Goal: Transaction & Acquisition: Purchase product/service

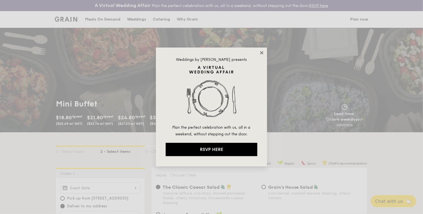
click at [263, 52] on icon at bounding box center [261, 52] width 5 height 5
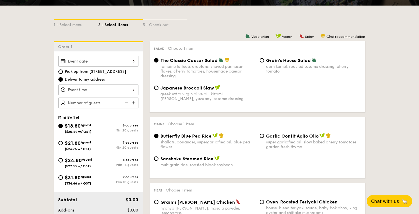
scroll to position [131, 0]
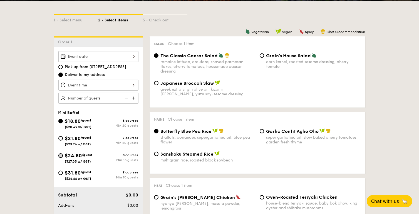
click at [61, 156] on input "$24.80 /guest ($27.03 w/ GST) 8 courses Min 15 guests" at bounding box center [60, 155] width 4 height 4
radio input "true"
radio input "false"
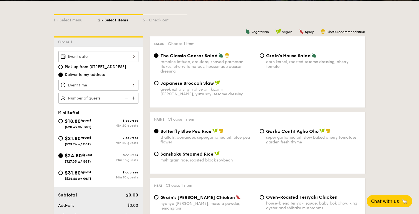
radio input "true"
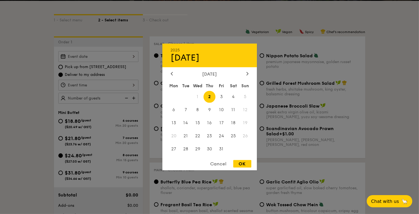
click at [124, 54] on div "2025 Oct [DATE] Tue Wed Thu Fri Sat Sun 1 2 3 4 5 6 7 8 9 10 11 12 13 14 15 16 …" at bounding box center [98, 56] width 80 height 11
click at [235, 95] on span "4" at bounding box center [233, 97] width 12 height 12
click at [240, 163] on div "OK" at bounding box center [242, 164] width 18 height 8
type input "[DATE]"
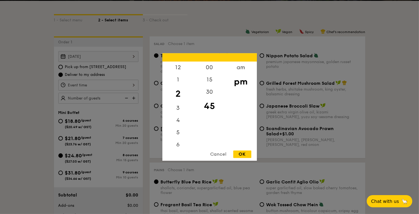
click at [107, 86] on div "12 1 2 3 4 5 6 7 8 9 10 11 00 15 30 45 am pm Cancel OK" at bounding box center [98, 85] width 80 height 11
click at [180, 145] on div "6" at bounding box center [177, 147] width 31 height 16
click at [214, 67] on div "00" at bounding box center [209, 70] width 31 height 16
click at [240, 154] on div "OK" at bounding box center [242, 155] width 18 height 8
type input "6:00PM"
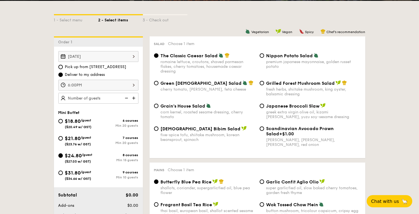
click at [135, 99] on img at bounding box center [134, 98] width 8 height 11
click at [132, 98] on img at bounding box center [134, 98] width 8 height 11
click at [125, 99] on img at bounding box center [126, 98] width 8 height 11
type input "15 guests"
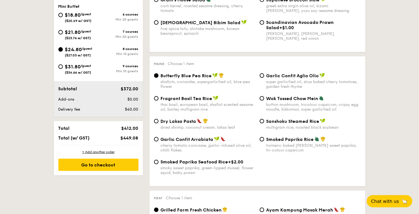
scroll to position [241, 0]
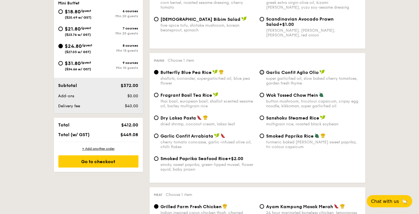
click at [262, 74] on input "Garlic Confit Aglio Olio super garlicfied oil, slow baked cherry tomatoes, gard…" at bounding box center [262, 72] width 4 height 4
radio input "true"
click at [154, 93] on input "Fragrant Basil Tea Rice thai basil, european basil, shallot scented sesame oil,…" at bounding box center [156, 95] width 4 height 4
radio input "true"
click at [260, 93] on input "Wok Tossed Chow Mein button mushroom, tricolour capsicum, cripsy egg noodle, ki…" at bounding box center [262, 95] width 4 height 4
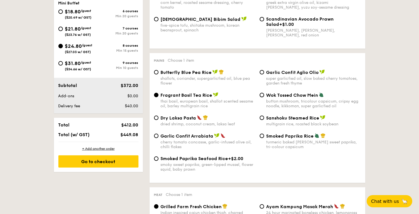
radio input "true"
click at [154, 116] on input "Dry Laksa Pasta dried shrimp, coconut cream, laksa leaf" at bounding box center [156, 118] width 4 height 4
radio input "true"
click at [262, 73] on input "Garlic Confit Aglio Olio super garlicfied oil, slow baked cherry tomatoes, gard…" at bounding box center [262, 72] width 4 height 4
radio input "true"
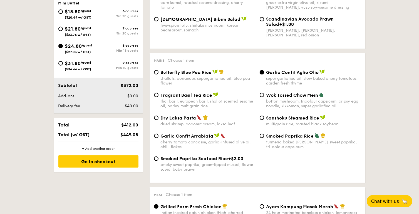
scroll to position [428, 0]
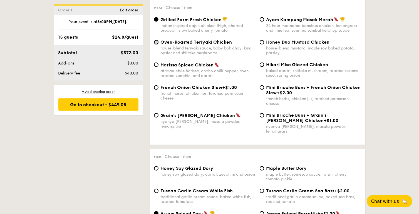
click at [156, 44] on input "Oven-Roasted Teriyaki Chicken house-blend teriyaki sauce, baby bok choy, king o…" at bounding box center [156, 42] width 4 height 4
radio input "true"
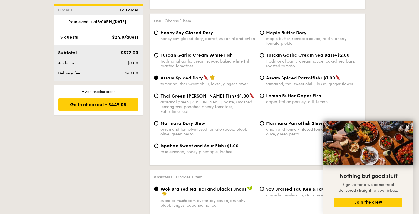
scroll to position [560, 0]
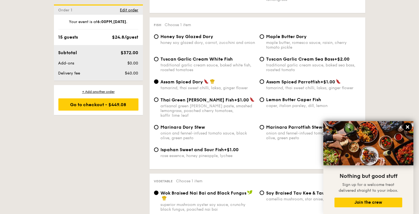
click at [409, 127] on icon at bounding box center [407, 127] width 5 height 5
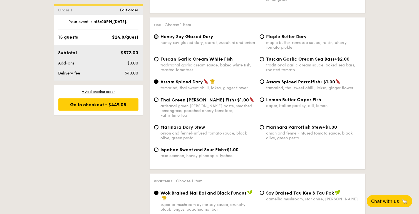
click at [156, 36] on input "Honey Soy Glazed Dory honey soy glazed dory, carrot, zucchini and onion" at bounding box center [156, 36] width 4 height 4
radio input "true"
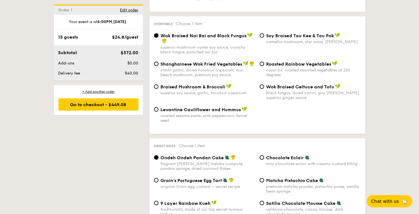
scroll to position [714, 0]
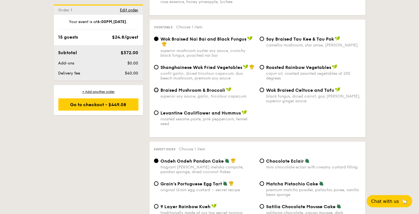
click at [154, 88] on input "Braised Mushroom & Broccoli superior soy sauce, garlic, tricolour capsicum" at bounding box center [156, 90] width 4 height 4
radio input "true"
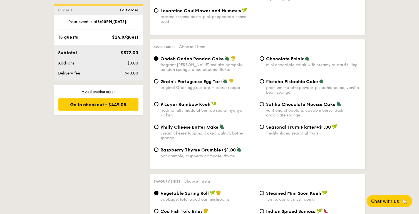
scroll to position [812, 0]
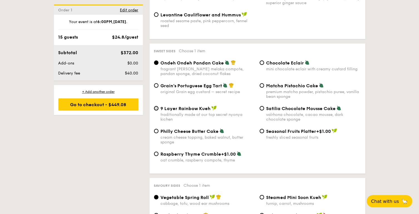
click at [157, 108] on input "9 Layer Rainbow Kueh traditionally made at our top secret nyonya kichen" at bounding box center [156, 108] width 4 height 4
radio input "true"
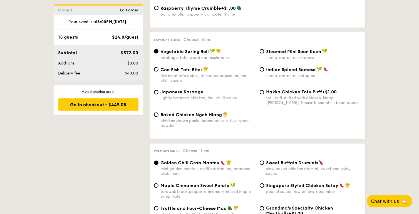
scroll to position [955, 0]
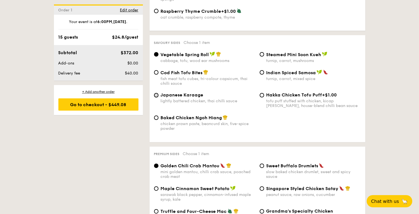
click at [156, 95] on input "Japanese Karaage lightly battered chicken, thai chilli sauce" at bounding box center [156, 95] width 4 height 4
radio input "true"
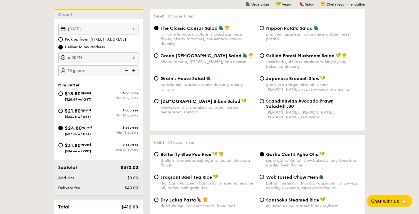
scroll to position [187, 0]
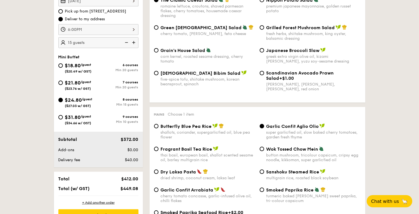
click at [77, 83] on span "$21.80" at bounding box center [73, 83] width 16 height 6
click at [63, 83] on input "$21.80 /guest ($23.76 w/ GST) 7 courses Min 20 guests" at bounding box center [60, 83] width 4 height 4
radio input "true"
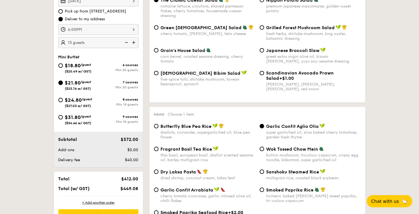
radio input "true"
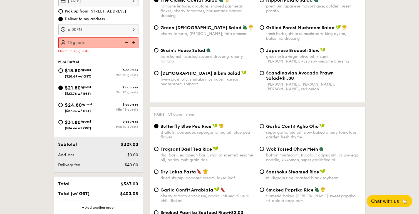
click at [133, 42] on img at bounding box center [134, 42] width 8 height 11
type input "20 guests"
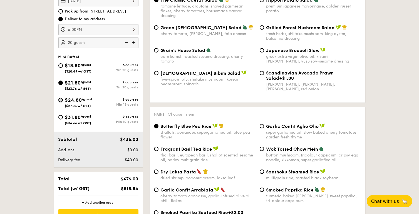
click at [60, 99] on input "$24.80 /guest ($27.03 w/ GST) 8 courses Min 15 guests" at bounding box center [60, 100] width 4 height 4
radio input "true"
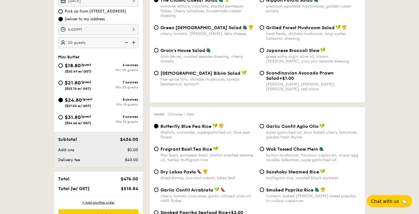
radio input "true"
click at [127, 44] on img at bounding box center [126, 42] width 8 height 11
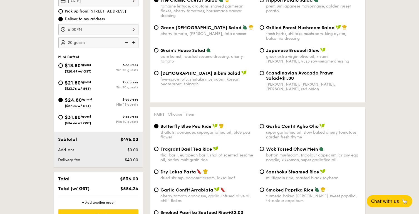
type input "15 guests"
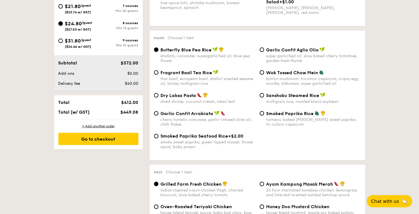
scroll to position [272, 0]
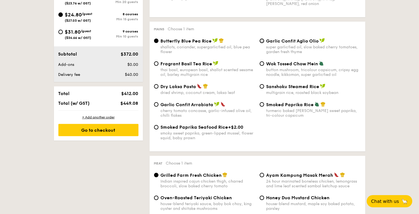
click at [262, 42] on input "Garlic Confit Aglio Olio super garlicfied oil, slow baked cherry tomatoes, gard…" at bounding box center [262, 41] width 4 height 4
radio input "true"
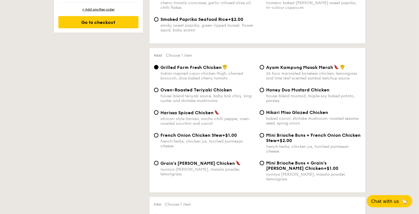
scroll to position [382, 0]
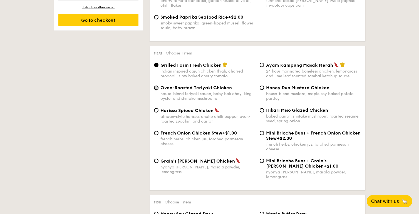
click at [156, 90] on input "Oven-Roasted Teriyaki Chicken house-blend teriyaki sauce, baby bok choy, king o…" at bounding box center [156, 88] width 4 height 4
radio input "true"
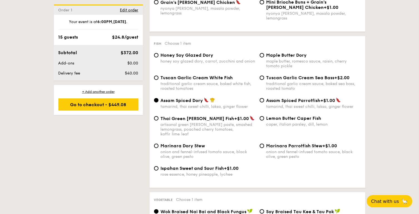
scroll to position [543, 0]
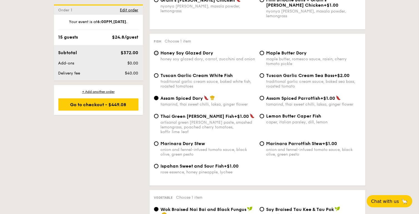
click at [156, 54] on input "Honey Soy Glazed Dory honey soy glazed dory, carrot, zucchini and onion" at bounding box center [156, 53] width 4 height 4
radio input "true"
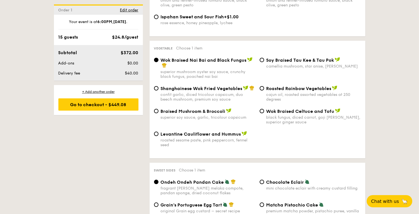
scroll to position [695, 0]
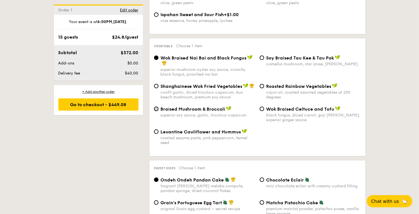
click at [156, 107] on input "Braised Mushroom & Broccoli superior soy sauce, garlic, tricolour capsicum" at bounding box center [156, 109] width 4 height 4
radio input "true"
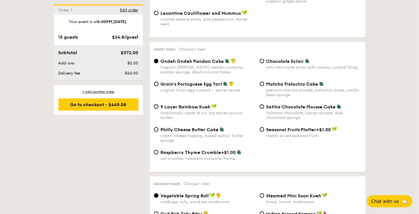
scroll to position [816, 0]
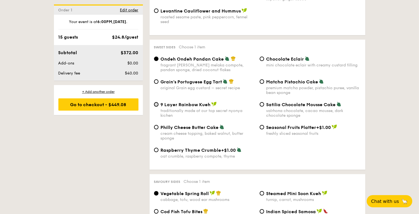
click at [157, 103] on input "9 Layer Rainbow Kueh traditionally made at our top secret nyonya kichen" at bounding box center [156, 104] width 4 height 4
radio input "true"
click at [262, 58] on input "Chocolate Eclair mini chocolate eclair with creamy custard filling" at bounding box center [262, 59] width 4 height 4
radio input "true"
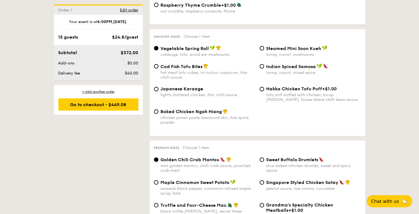
scroll to position [967, 0]
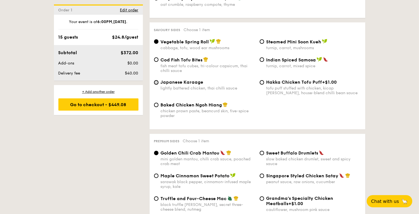
click at [156, 83] on input "Japanese Karaage lightly battered chicken, thai chilli sauce" at bounding box center [156, 82] width 4 height 4
radio input "true"
click at [261, 178] on input "Singapore Styled Chicken Satay peanut sauce, raw onions, cucumber" at bounding box center [262, 176] width 4 height 4
radio input "true"
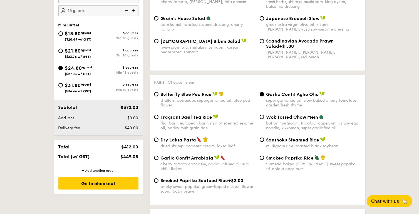
scroll to position [221, 0]
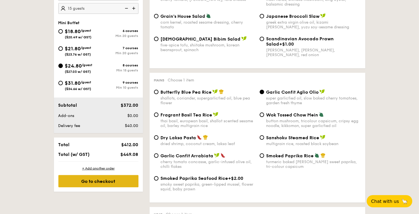
click at [119, 179] on div "Go to checkout" at bounding box center [98, 181] width 80 height 12
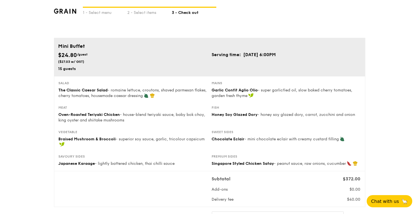
scroll to position [14, 0]
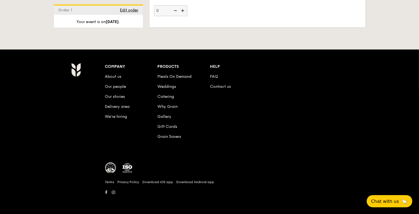
scroll to position [1416, 0]
